Goal: Manage account settings

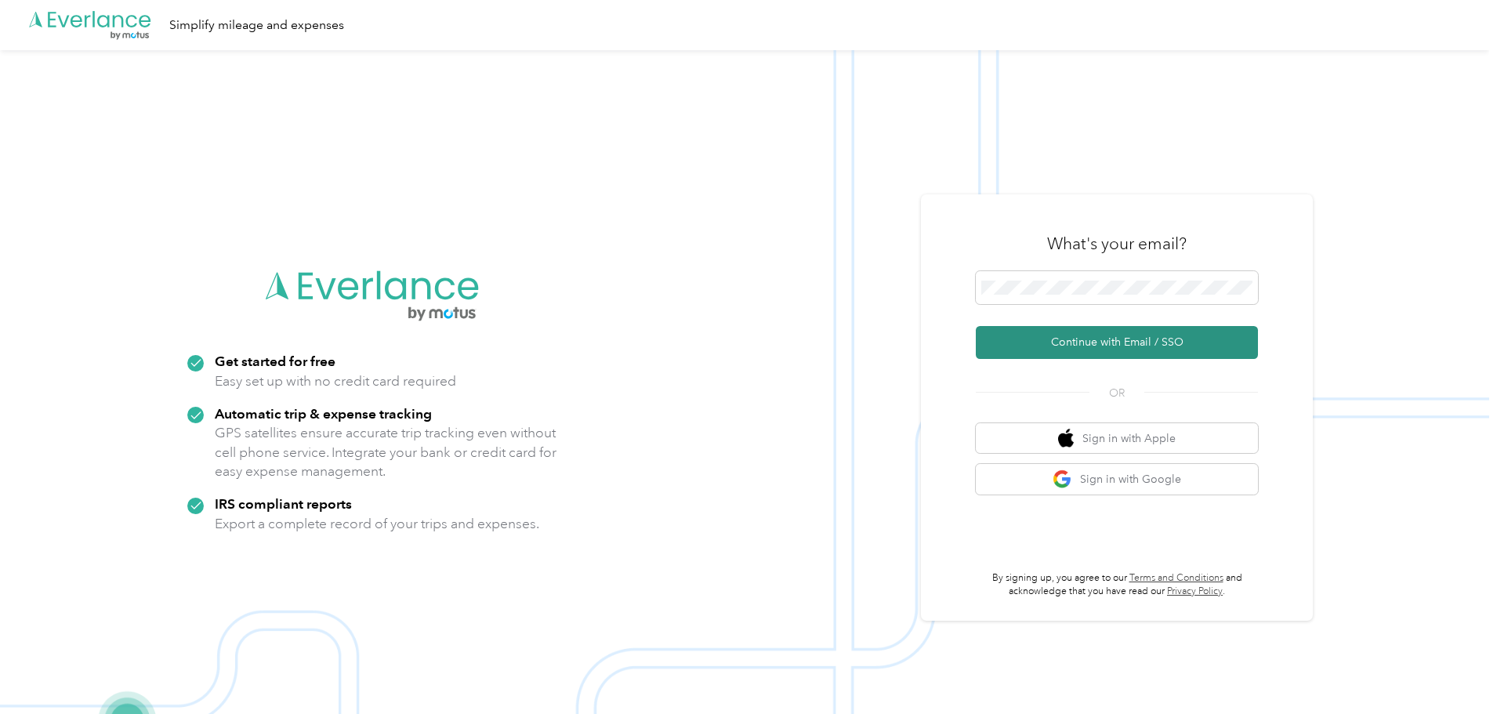
click at [1189, 337] on button "Continue with Email / SSO" at bounding box center [1116, 342] width 282 height 33
click at [1247, 285] on keeper-lock "Open Keeper Popup" at bounding box center [1240, 287] width 19 height 19
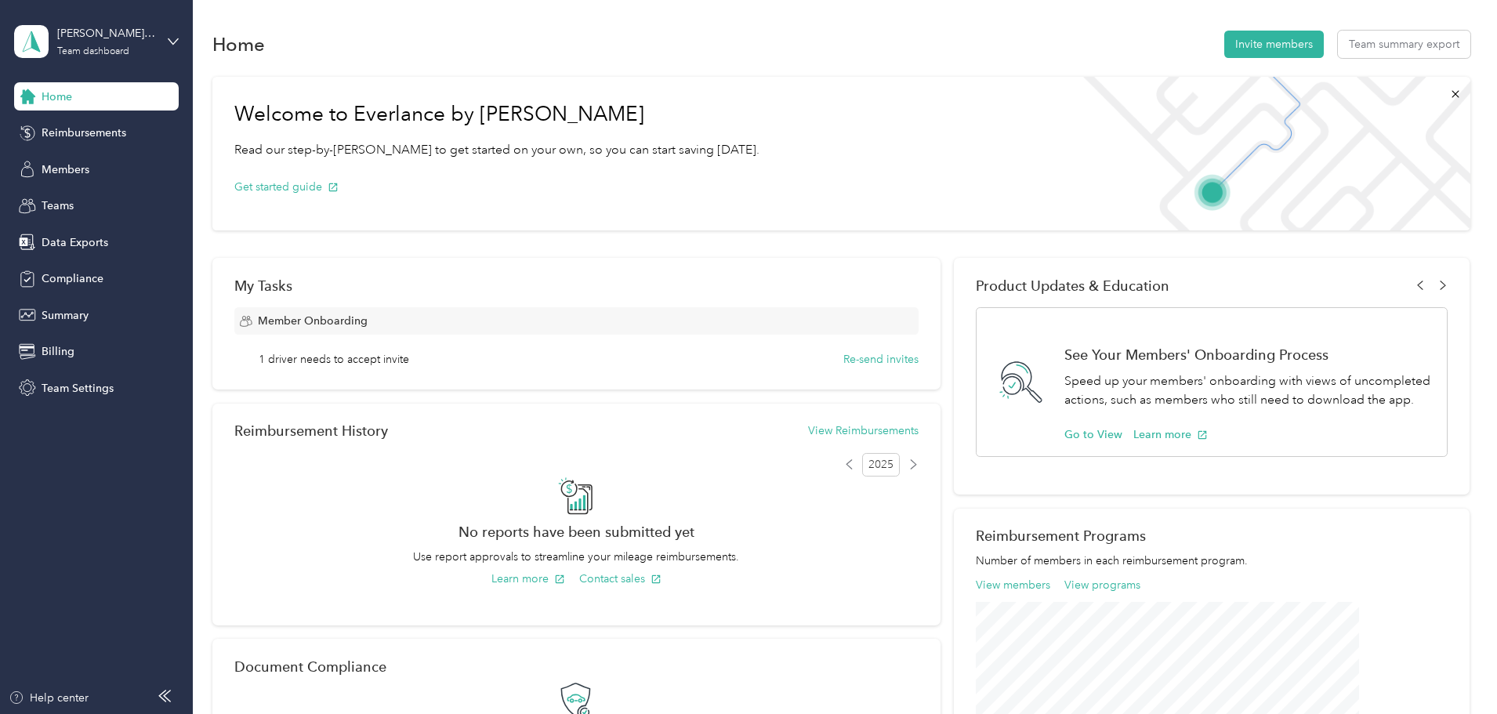
click at [1388, 170] on div "Welcome to Everlance by Motus Read our step-by-step guide to get started on you…" at bounding box center [841, 538] width 1258 height 939
click at [493, 35] on div "Home Invite members Team summary export" at bounding box center [841, 43] width 1258 height 33
click at [72, 357] on span "Billing" at bounding box center [58, 351] width 33 height 16
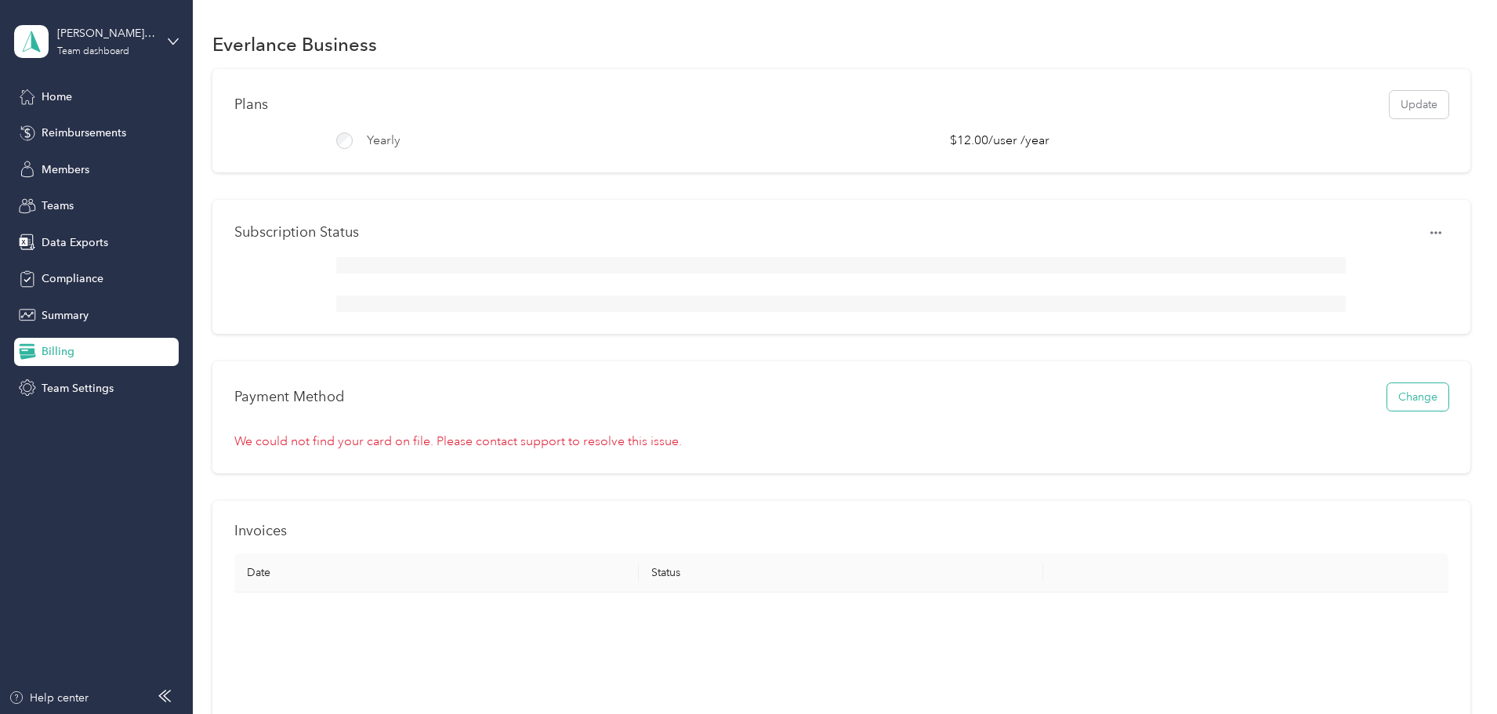
click at [1387, 410] on button "Change" at bounding box center [1417, 396] width 61 height 27
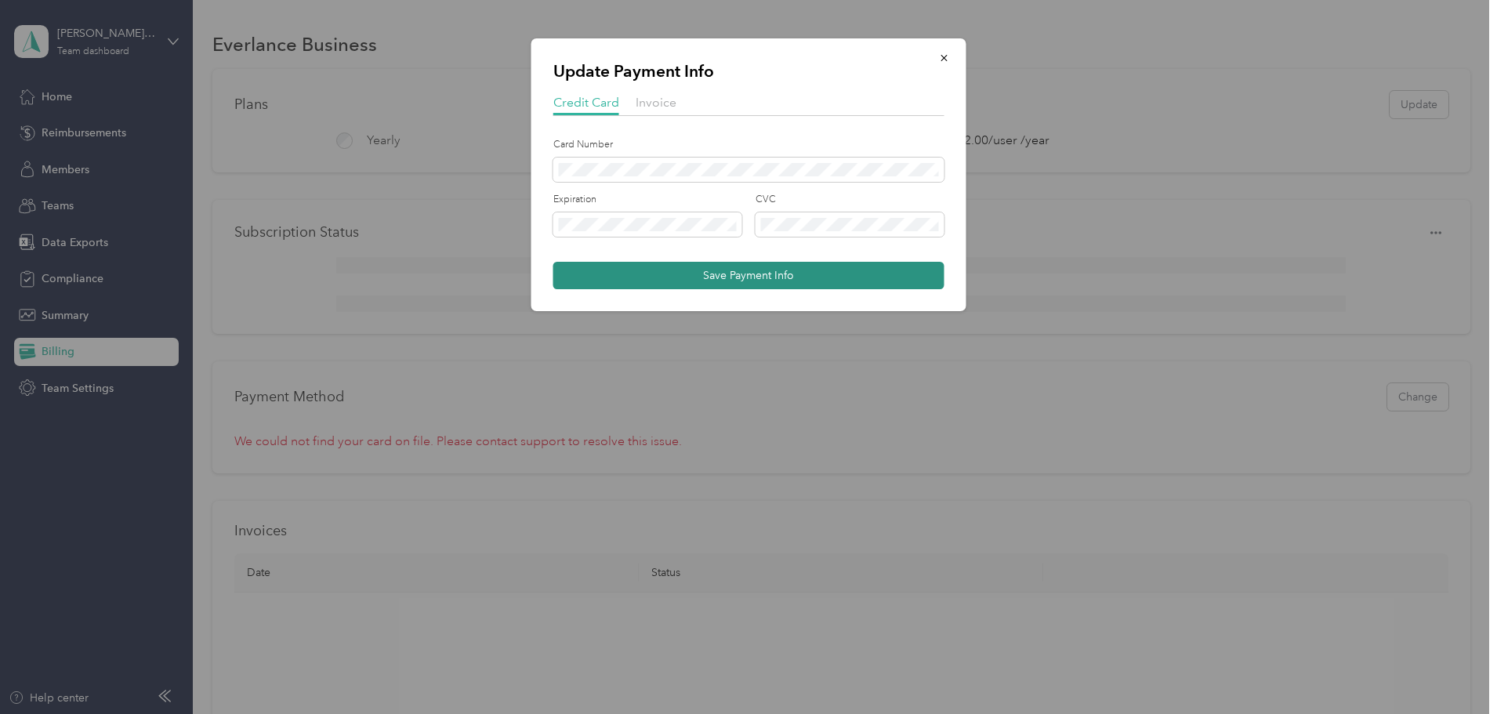
click at [652, 277] on button "Save Payment Info" at bounding box center [748, 275] width 391 height 27
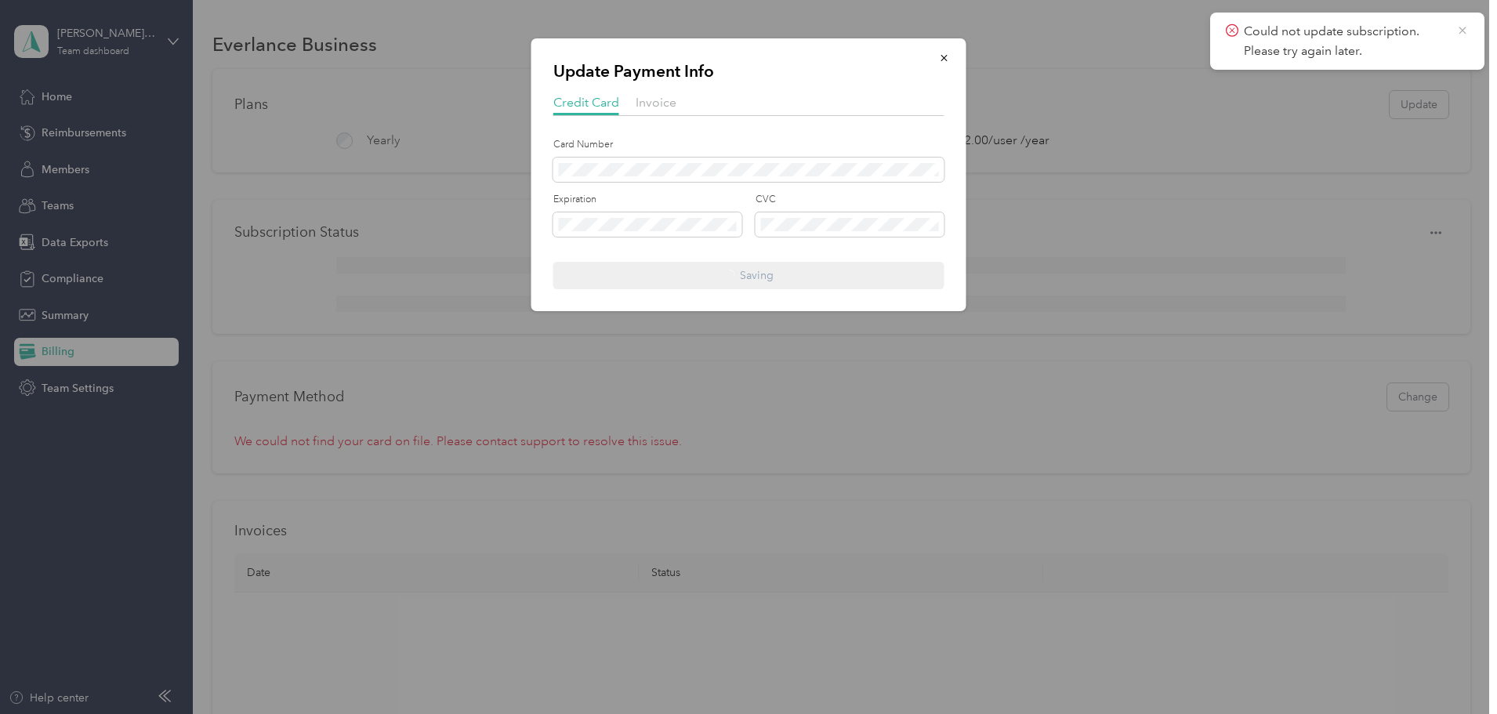
click at [1464, 30] on icon at bounding box center [1462, 31] width 13 height 14
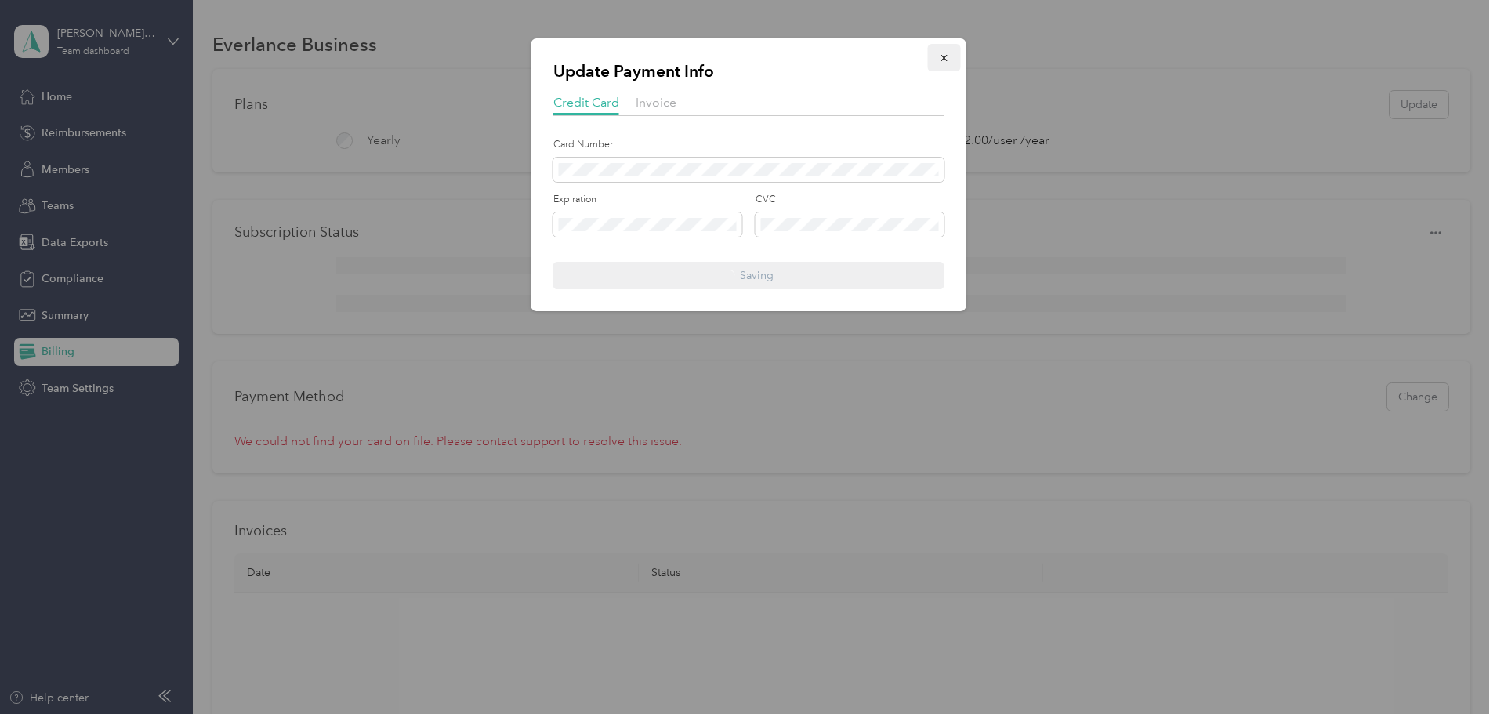
click at [943, 57] on icon "button" at bounding box center [943, 58] width 6 height 6
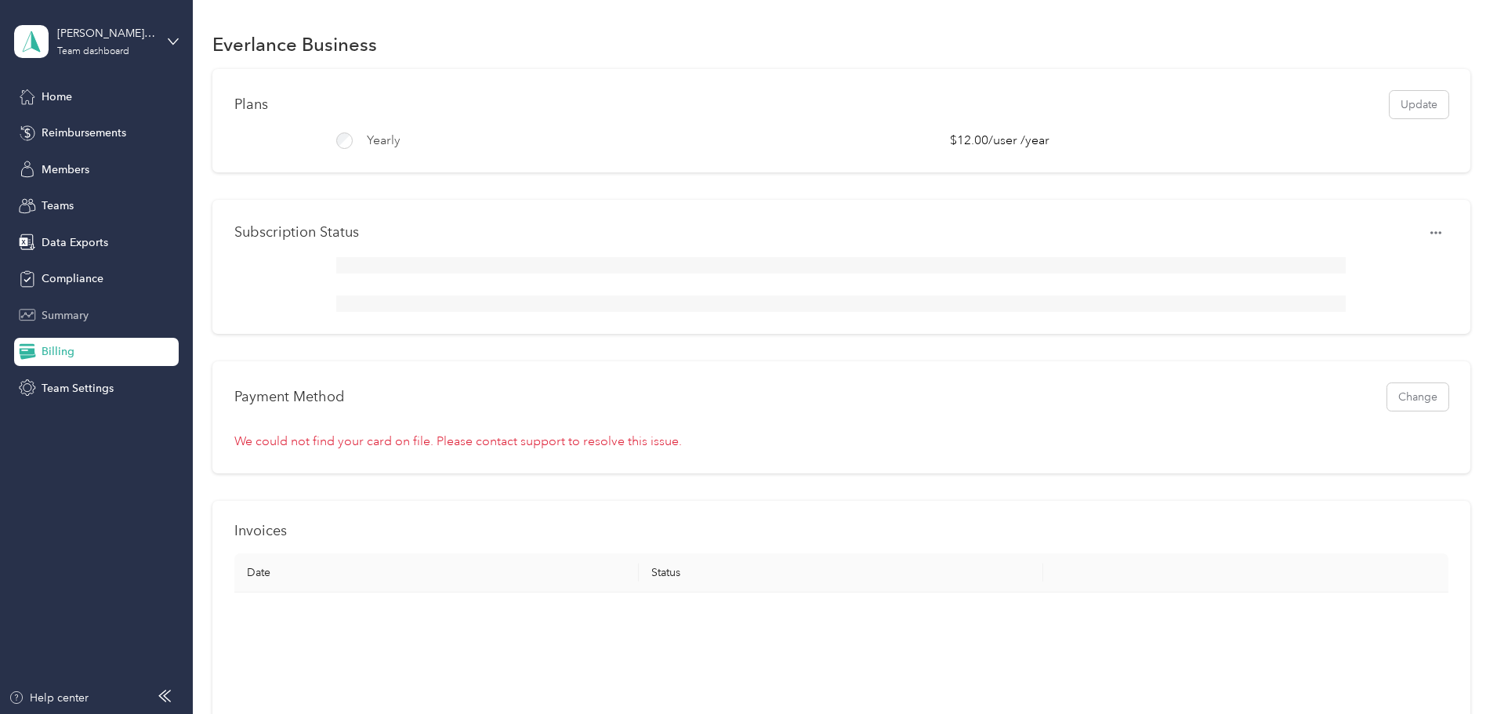
click at [53, 314] on span "Summary" at bounding box center [65, 315] width 47 height 16
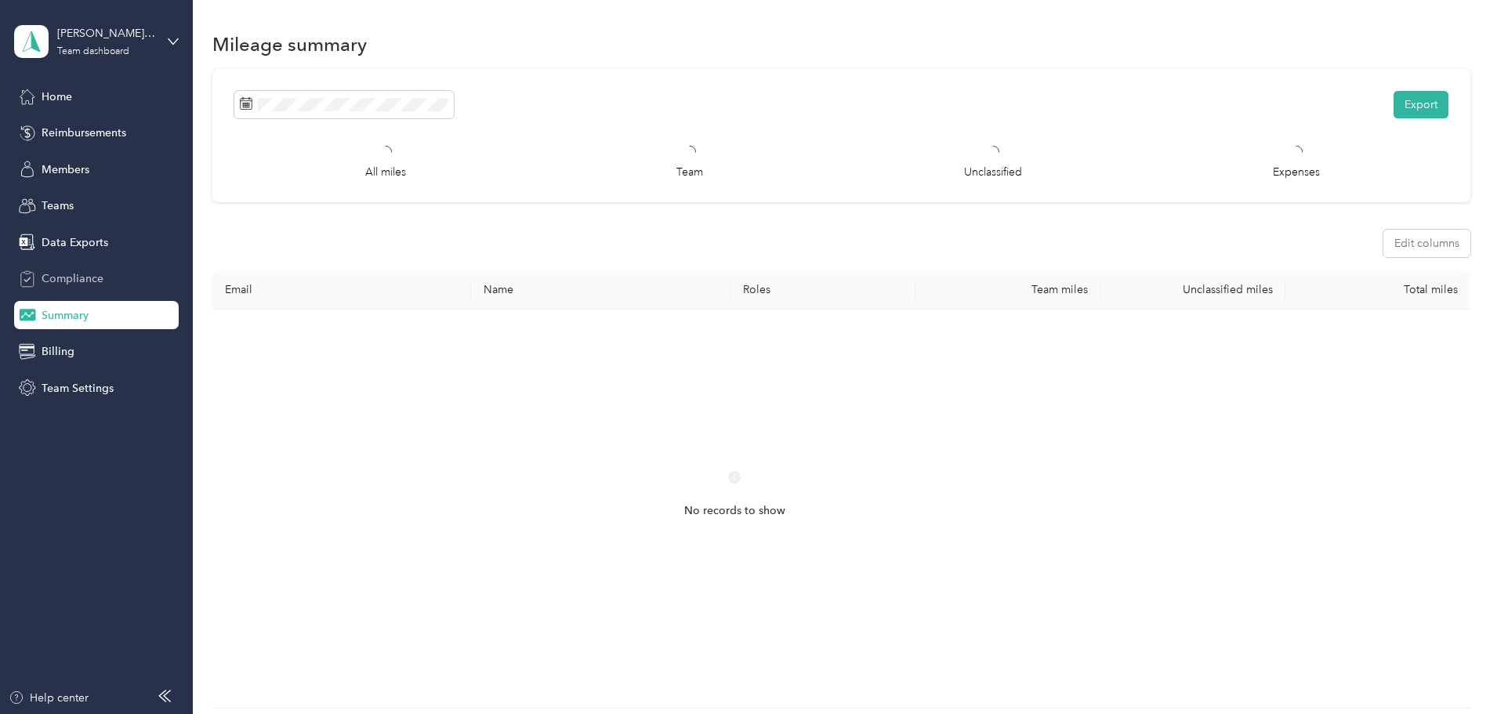
click at [70, 276] on span "Compliance" at bounding box center [73, 278] width 62 height 16
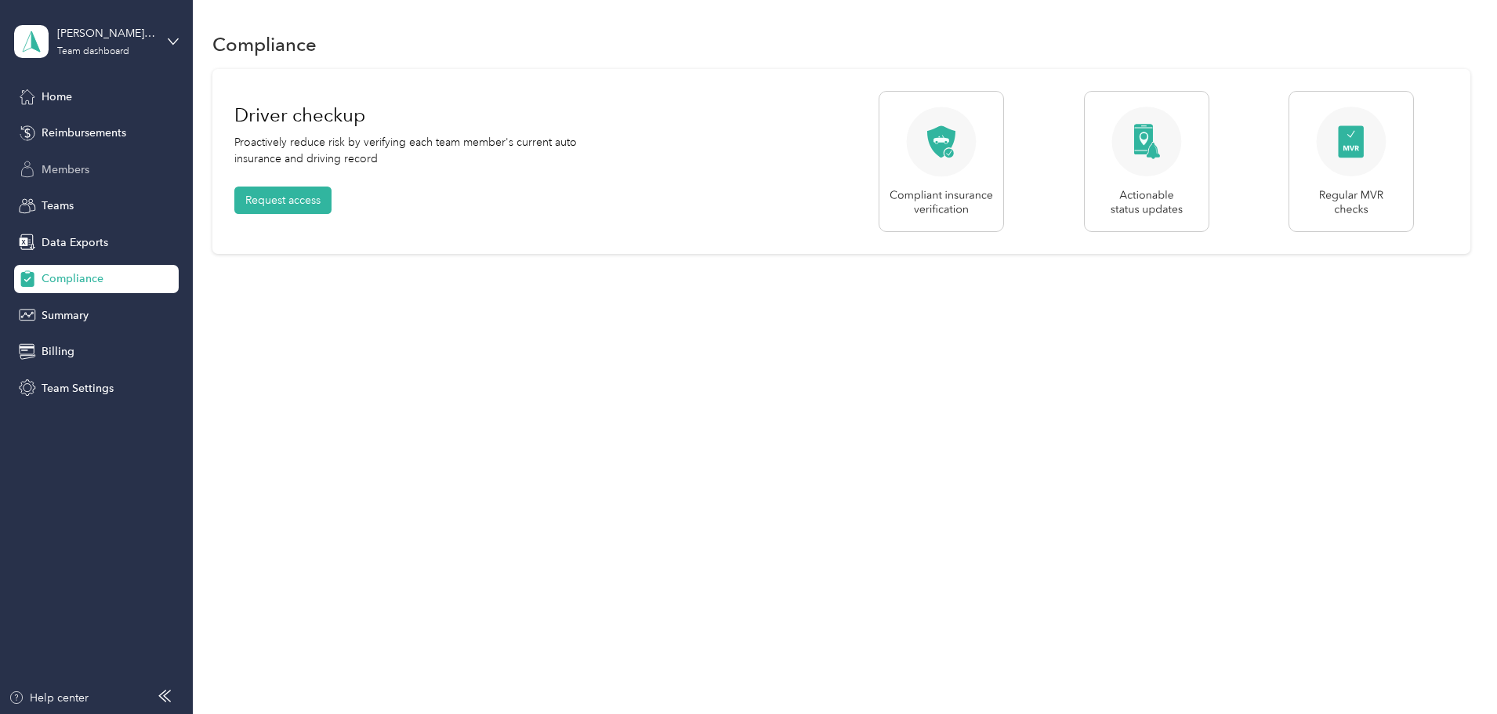
click at [74, 166] on span "Members" at bounding box center [66, 169] width 48 height 16
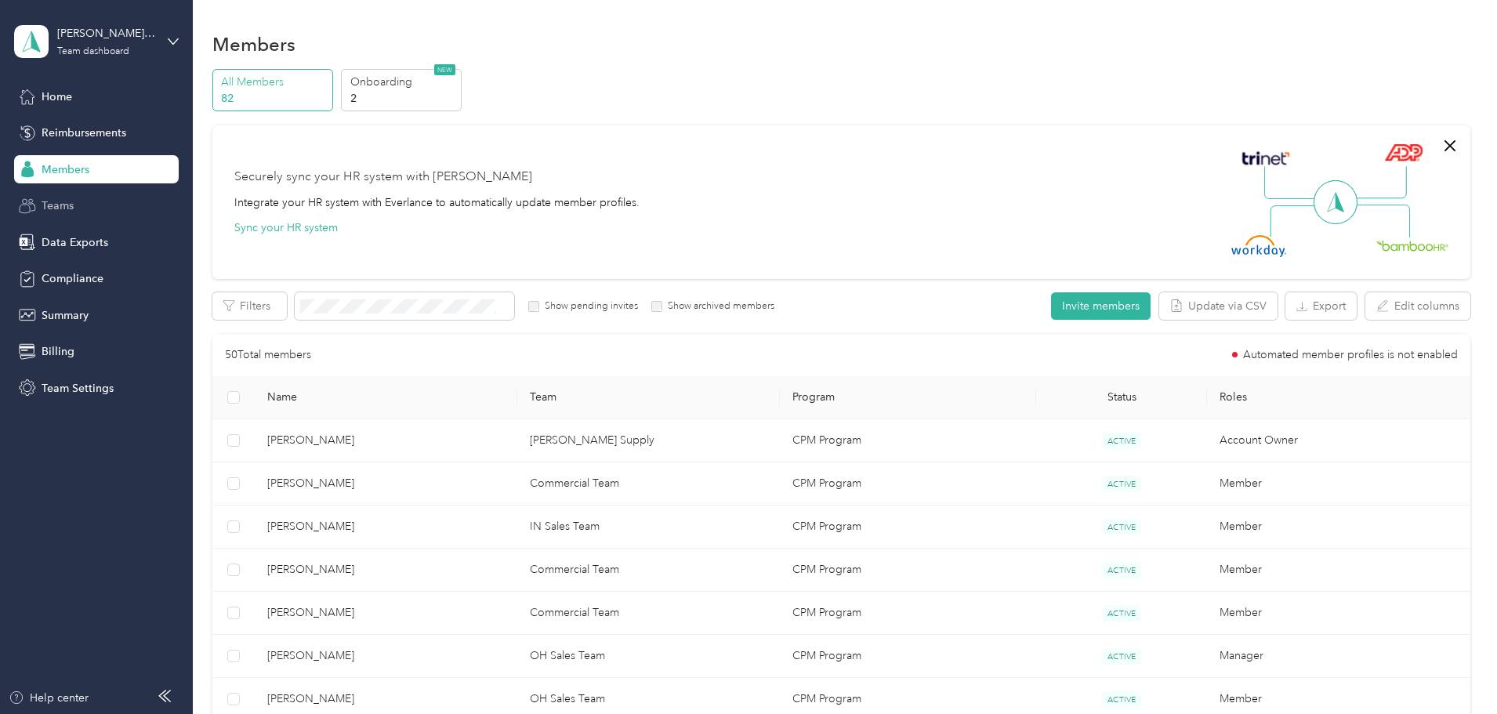
click at [113, 211] on div "Teams" at bounding box center [96, 206] width 165 height 28
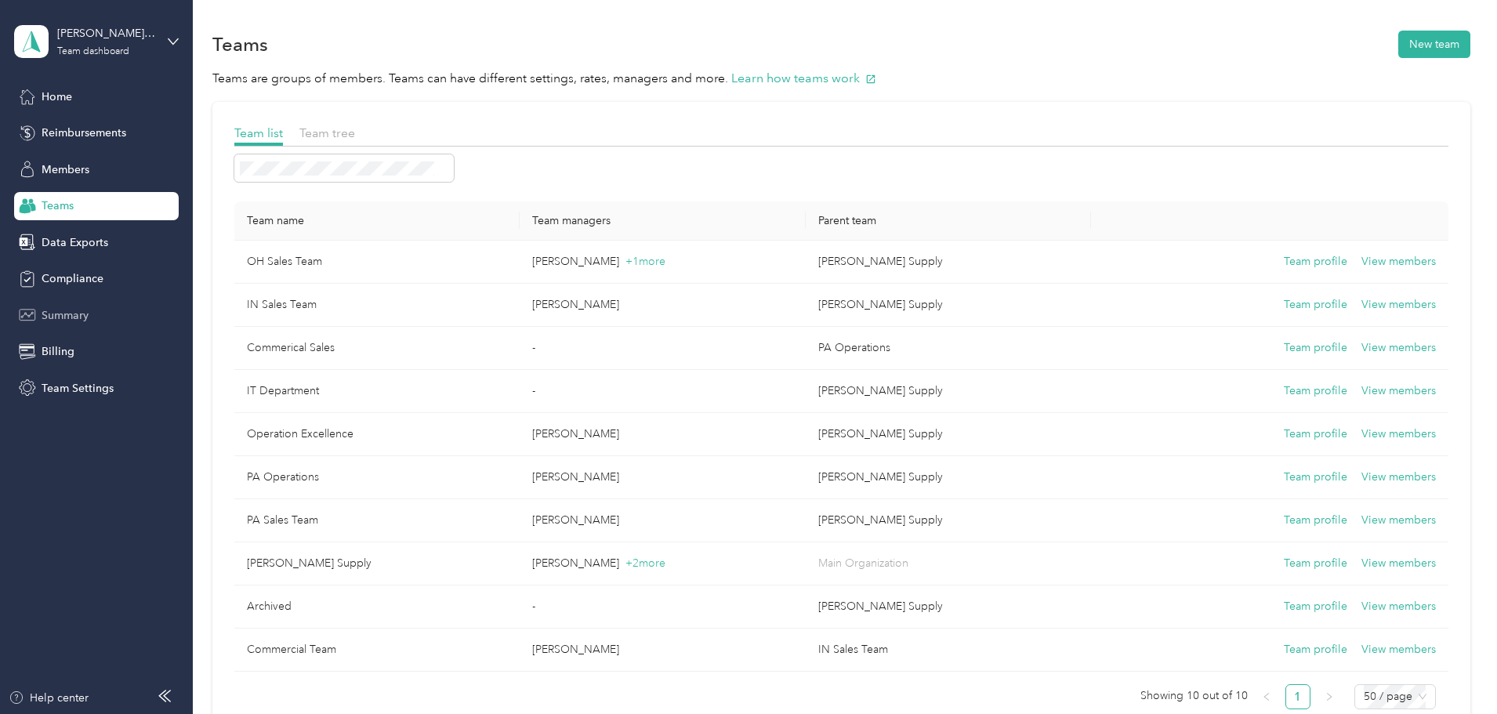
click at [82, 313] on span "Summary" at bounding box center [65, 315] width 47 height 16
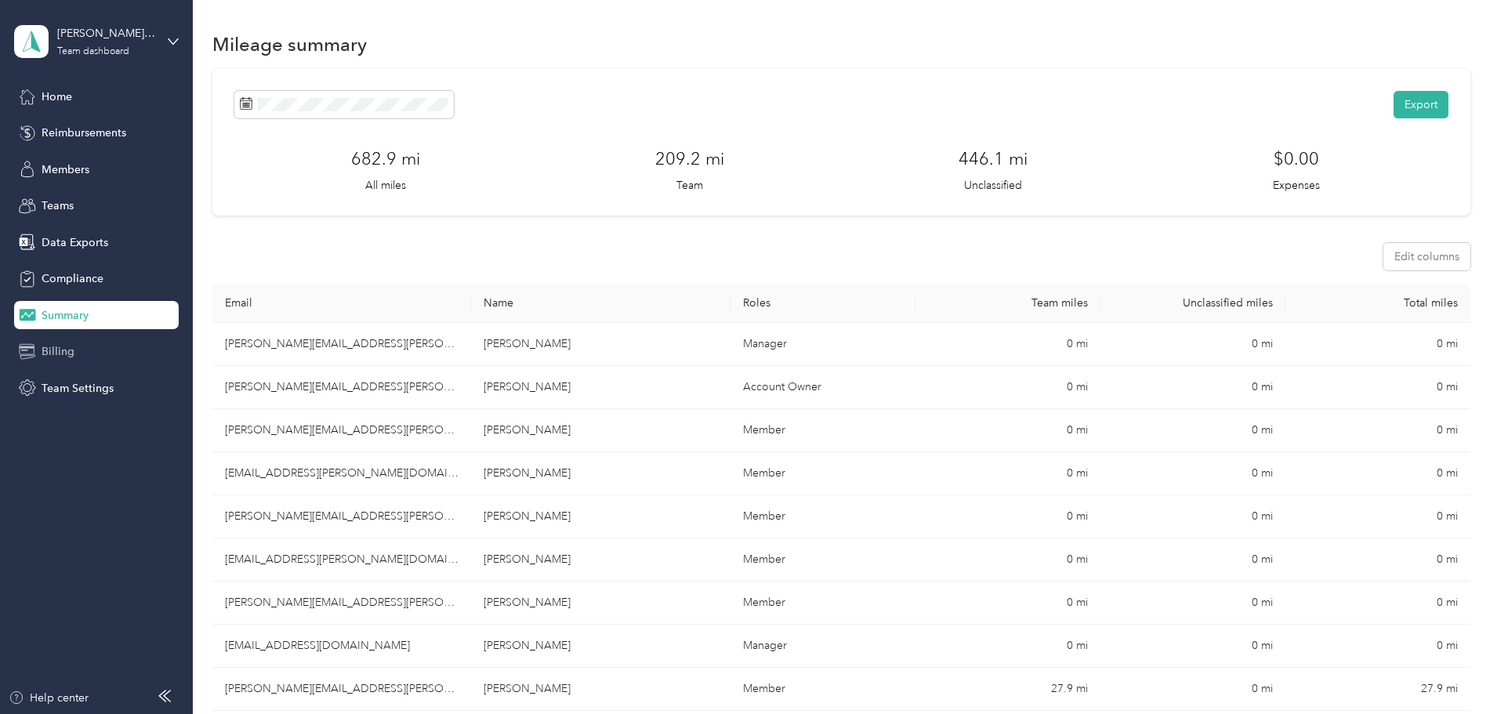
click at [76, 357] on div "Billing" at bounding box center [96, 352] width 165 height 28
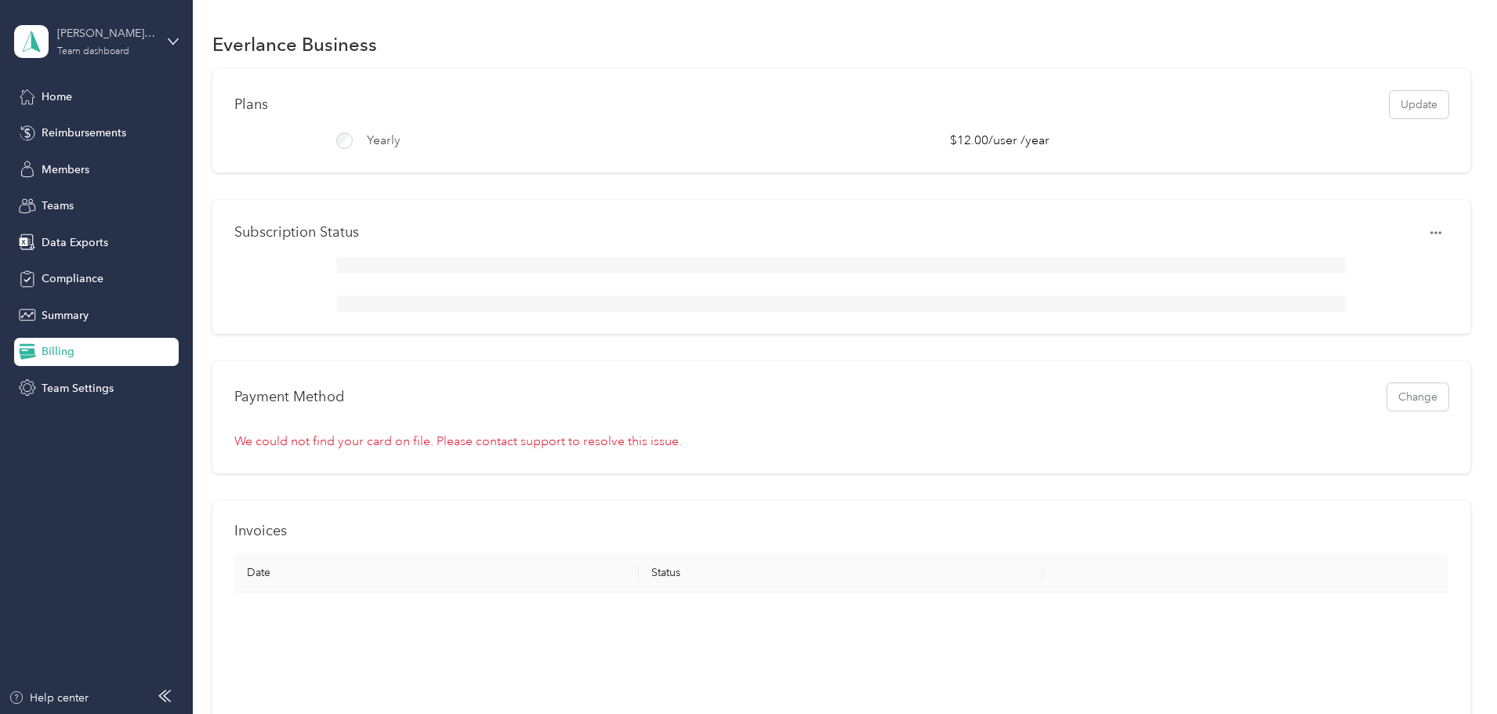
click at [136, 48] on div "[PERSON_NAME] Supply Team dashboard" at bounding box center [106, 40] width 98 height 31
click at [86, 194] on div "Log out" at bounding box center [58, 200] width 60 height 16
